Goal: Information Seeking & Learning: Check status

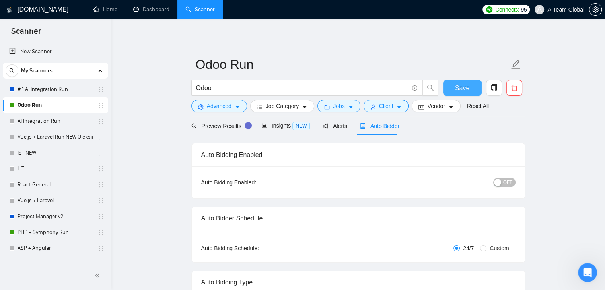
click at [456, 84] on span "Save" at bounding box center [462, 88] width 14 height 10
click at [20, 8] on h1 "[DOMAIN_NAME]" at bounding box center [43, 9] width 51 height 19
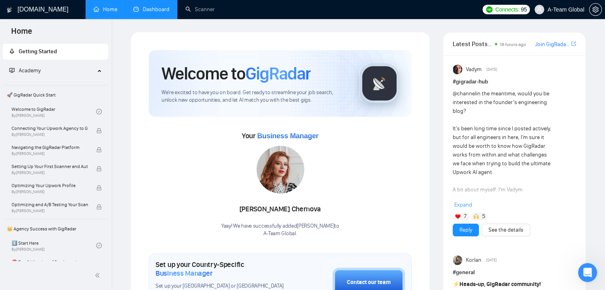
click at [151, 12] on link "Dashboard" at bounding box center [151, 9] width 36 height 7
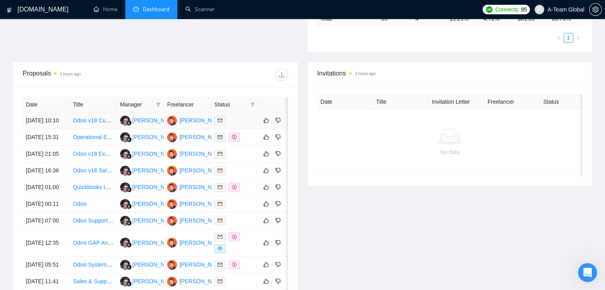
scroll to position [159, 0]
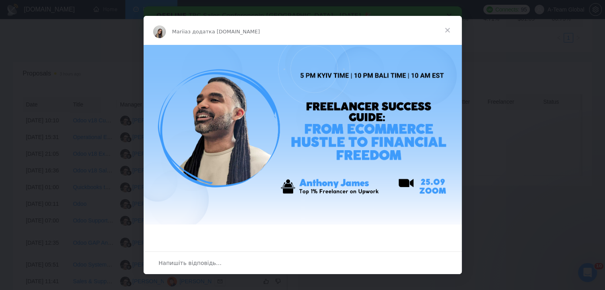
click at [449, 29] on span "Закрити" at bounding box center [447, 30] width 29 height 29
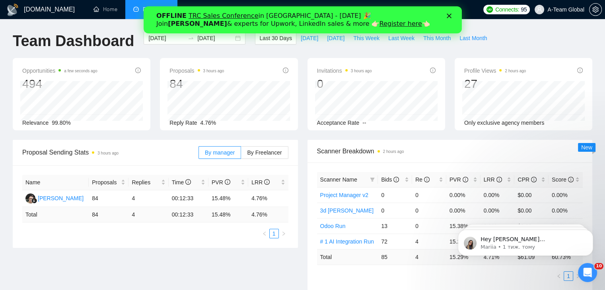
click at [449, 16] on polygon "Закрити" at bounding box center [448, 16] width 5 height 5
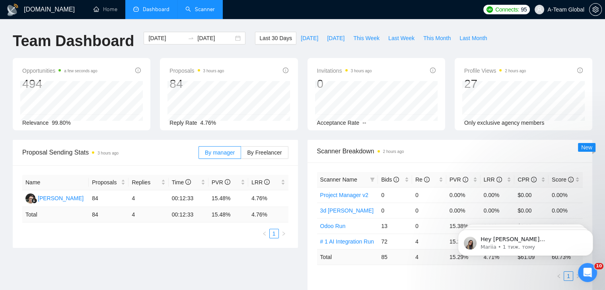
click at [195, 12] on link "Scanner" at bounding box center [199, 9] width 29 height 7
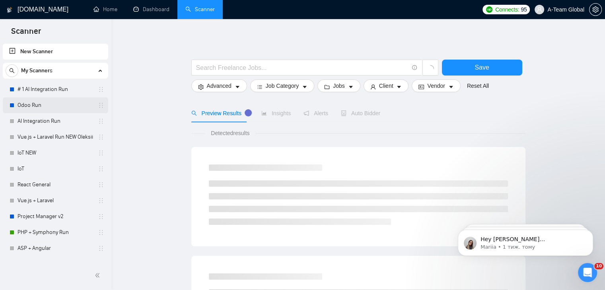
click at [37, 104] on link "Odoo Run" at bounding box center [56, 105] width 76 height 16
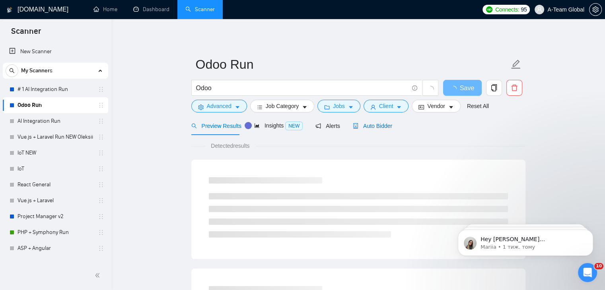
click at [373, 129] on span "Auto Bidder" at bounding box center [372, 126] width 39 height 6
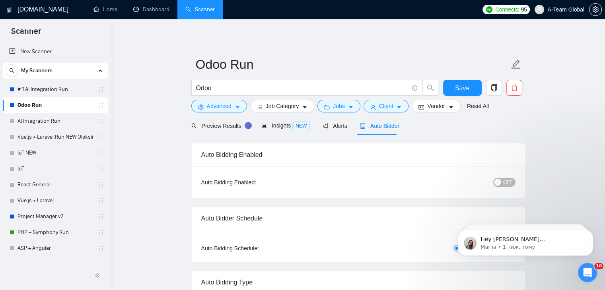
click at [117, 8] on link "Home" at bounding box center [105, 9] width 24 height 7
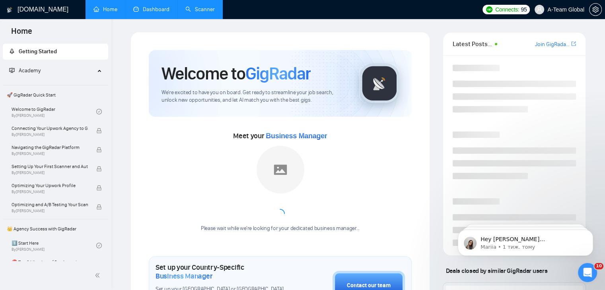
click at [153, 9] on link "Dashboard" at bounding box center [151, 9] width 36 height 7
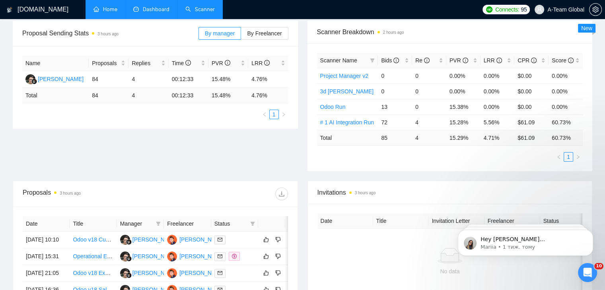
scroll to position [159, 0]
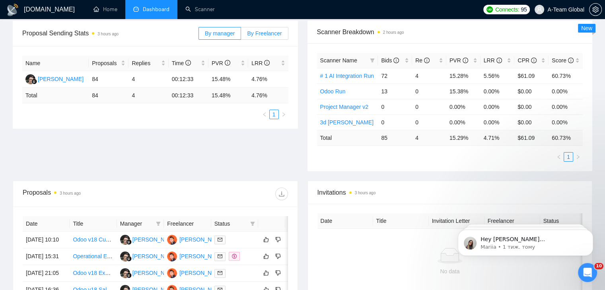
scroll to position [159, 0]
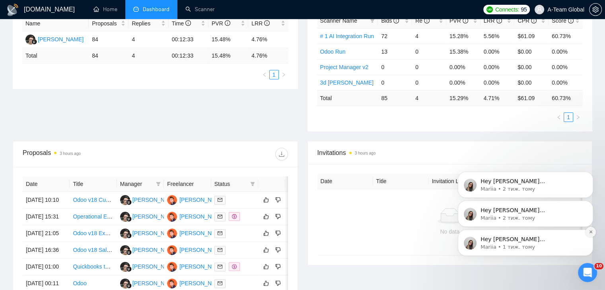
click at [590, 234] on icon "Dismiss notification" at bounding box center [591, 232] width 4 height 4
drag, startPoint x: 590, startPoint y: 263, endPoint x: 590, endPoint y: 234, distance: 29.4
click at [590, 234] on icon "Dismiss notification" at bounding box center [591, 232] width 4 height 4
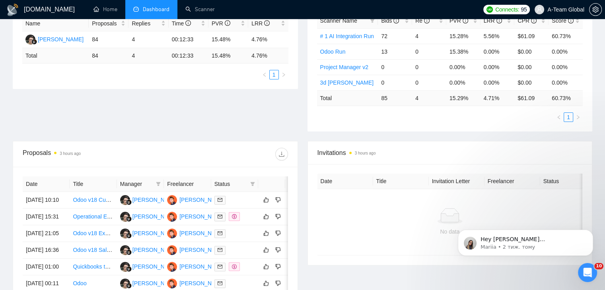
click at [590, 234] on icon "Dismiss notification" at bounding box center [591, 233] width 4 height 4
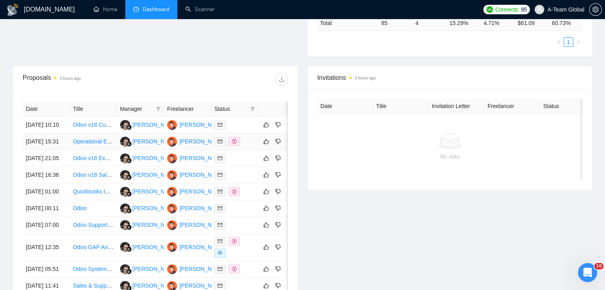
scroll to position [159, 0]
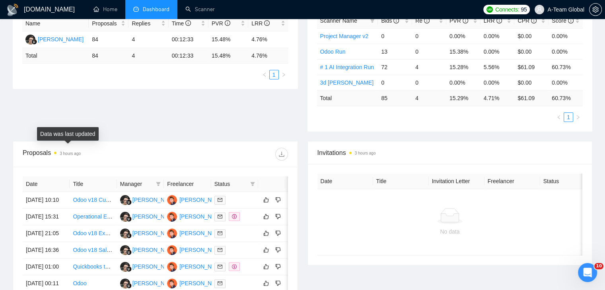
click at [62, 153] on time "3 hours ago" at bounding box center [70, 154] width 21 height 4
click at [55, 134] on div "Data was last updated" at bounding box center [68, 134] width 62 height 14
click at [177, 127] on div "Proposal Sending Stats 3 hours ago By manager By Freelancer Name Proposals Repl…" at bounding box center [302, 61] width 589 height 160
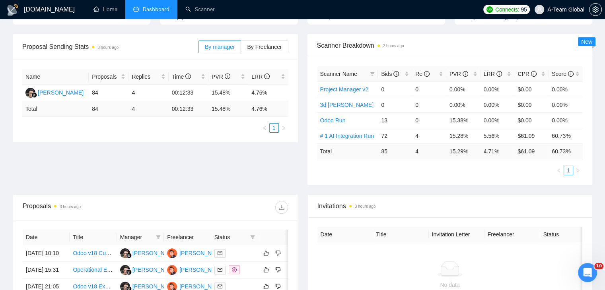
scroll to position [119, 0]
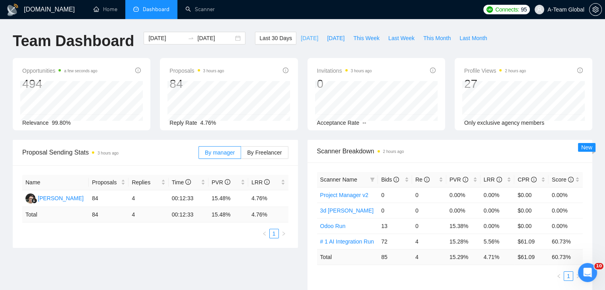
click at [301, 38] on span "[DATE]" at bounding box center [310, 38] width 18 height 9
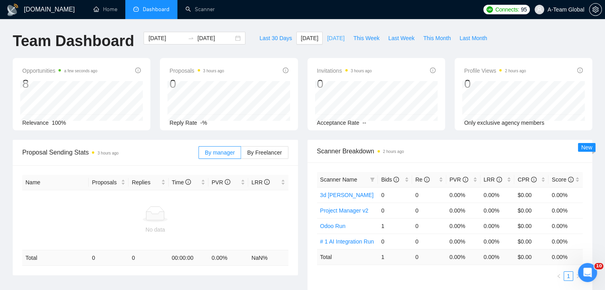
click at [327, 39] on span "[DATE]" at bounding box center [336, 38] width 18 height 9
type input "2025-10-07"
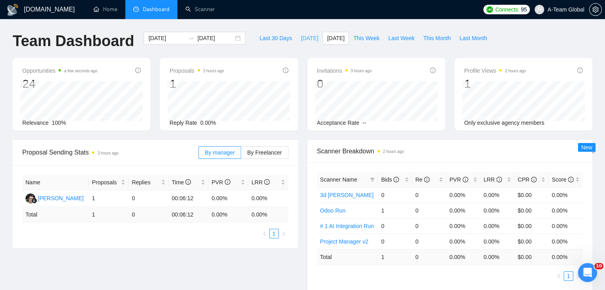
click at [305, 43] on button "[DATE]" at bounding box center [309, 38] width 26 height 13
type input "[DATE]"
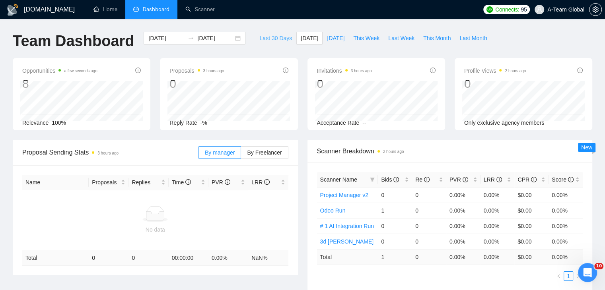
click at [268, 36] on span "Last 30 Days" at bounding box center [275, 38] width 33 height 9
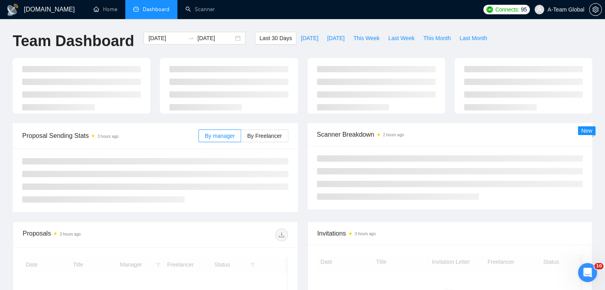
type input "[DATE]"
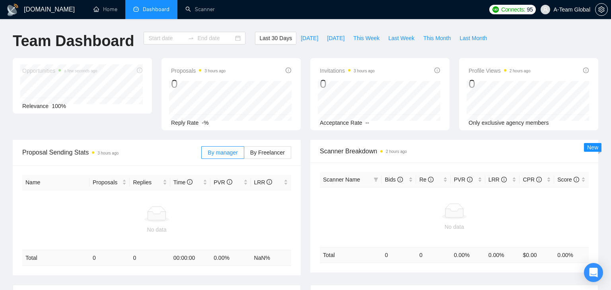
type input "[DATE]"
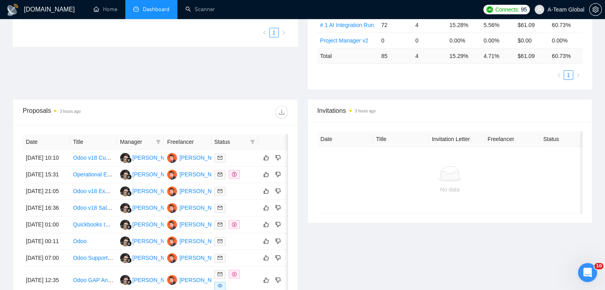
scroll to position [215, 0]
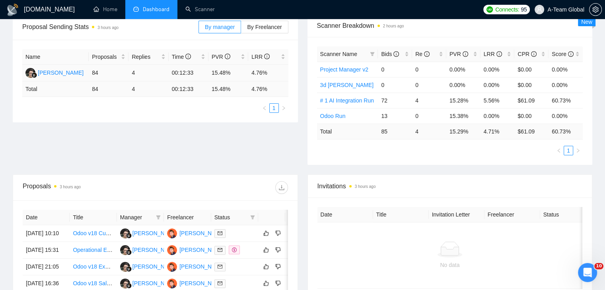
scroll to position [159, 0]
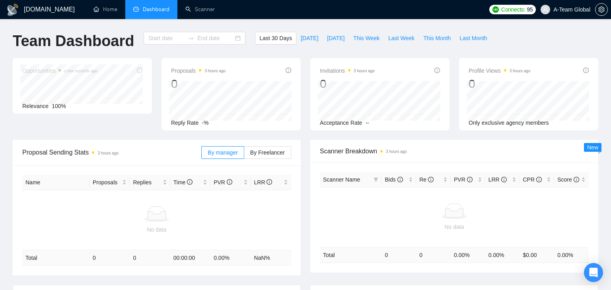
type input "[DATE]"
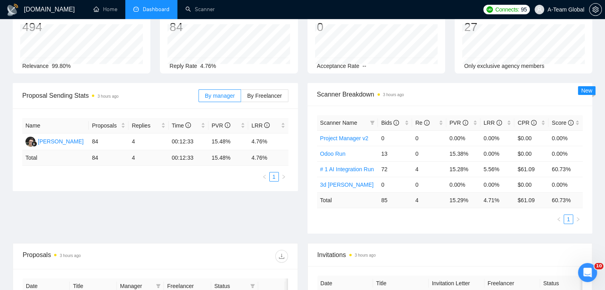
scroll to position [119, 0]
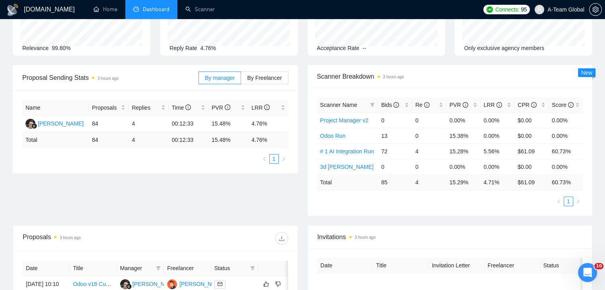
scroll to position [80, 0]
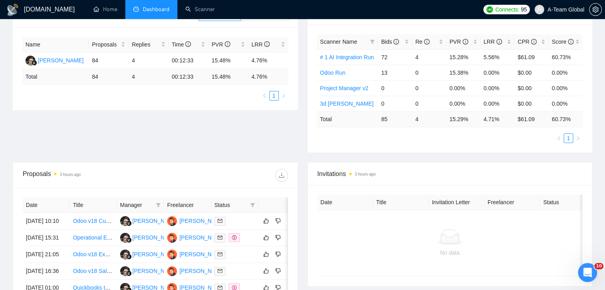
scroll to position [119, 0]
